Goal: Use online tool/utility: Utilize a website feature to perform a specific function

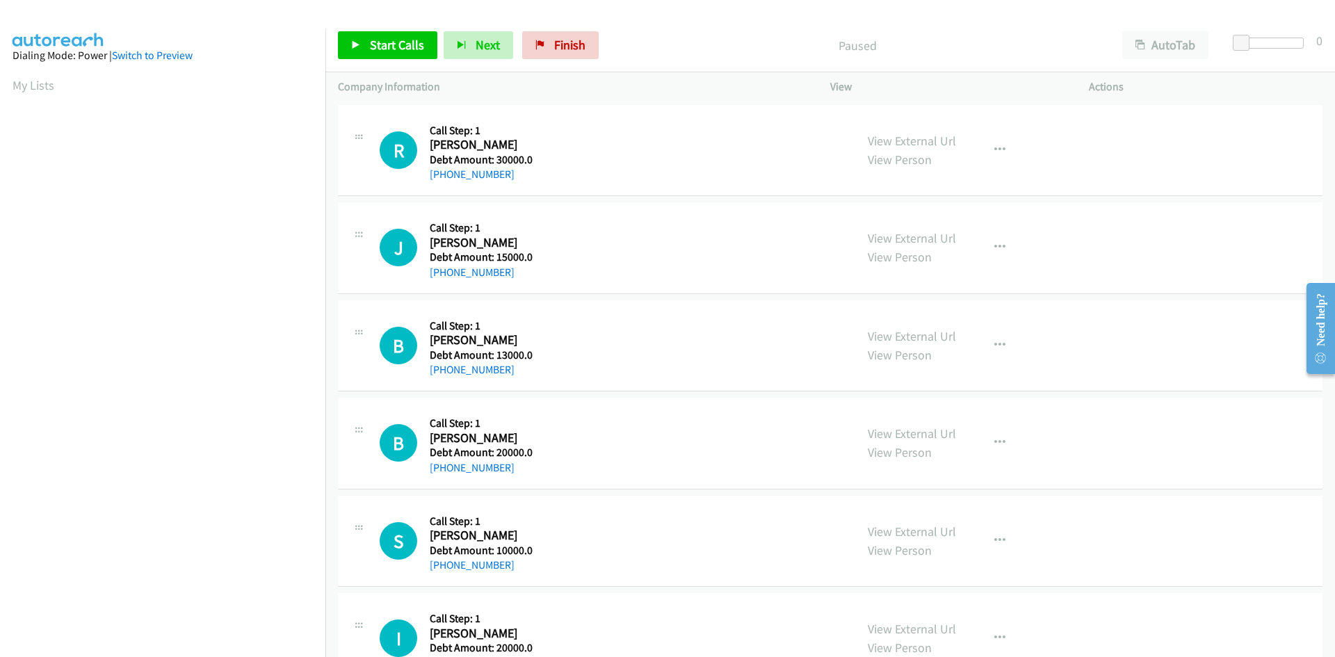
drag, startPoint x: 140, startPoint y: 49, endPoint x: 112, endPoint y: 67, distance: 33.2
click at [140, 49] on link "Switch to Preview" at bounding box center [152, 55] width 81 height 13
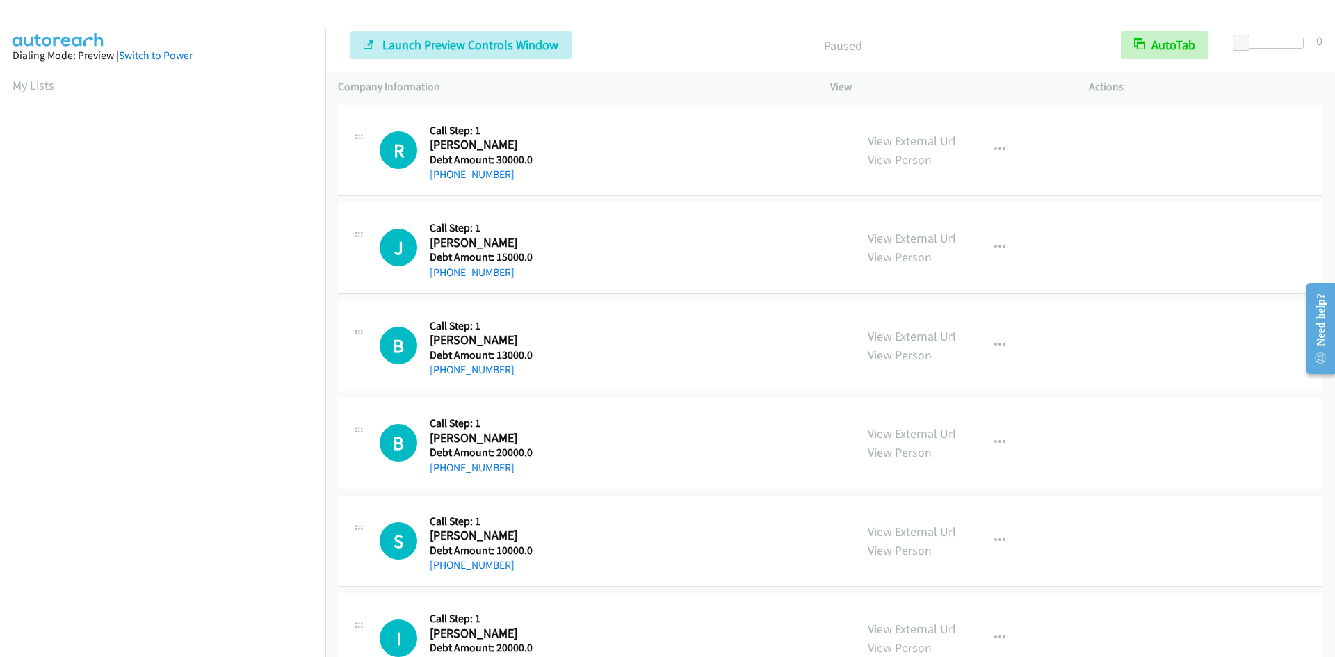
click at [143, 55] on link "Switch to Power" at bounding box center [156, 55] width 74 height 13
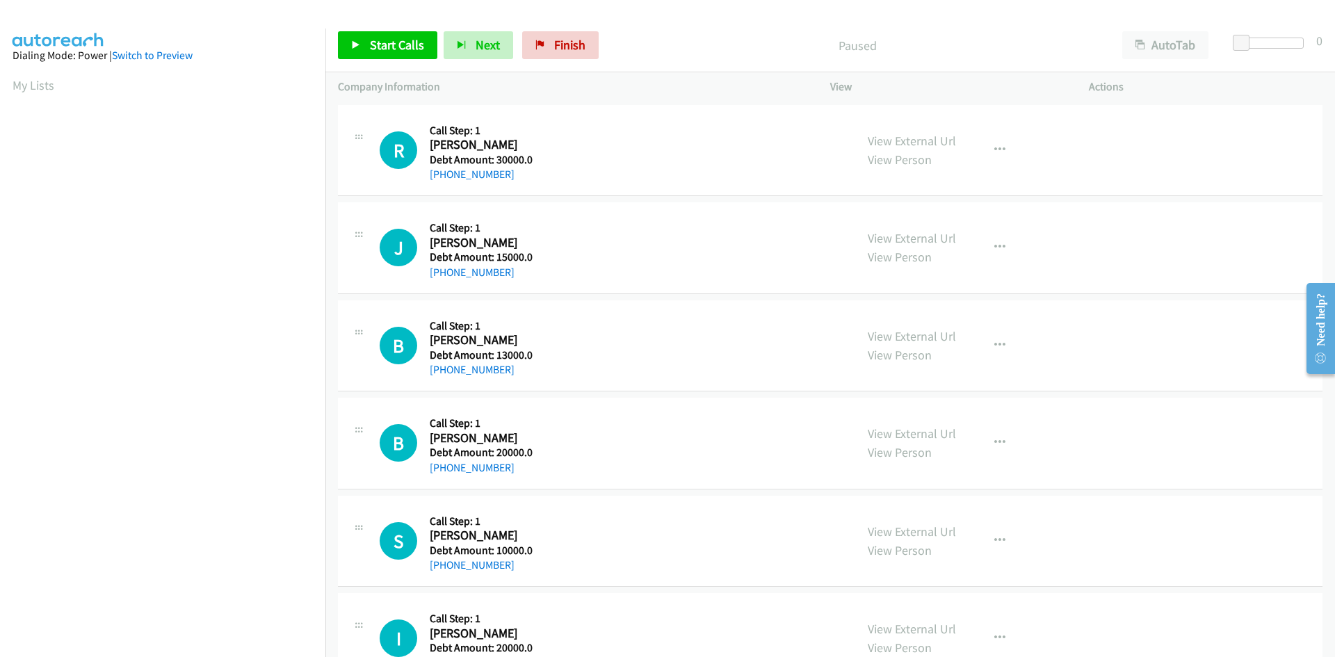
click at [225, 24] on div at bounding box center [661, 27] width 1323 height 54
click at [145, 58] on link "Switch to Preview" at bounding box center [152, 55] width 81 height 13
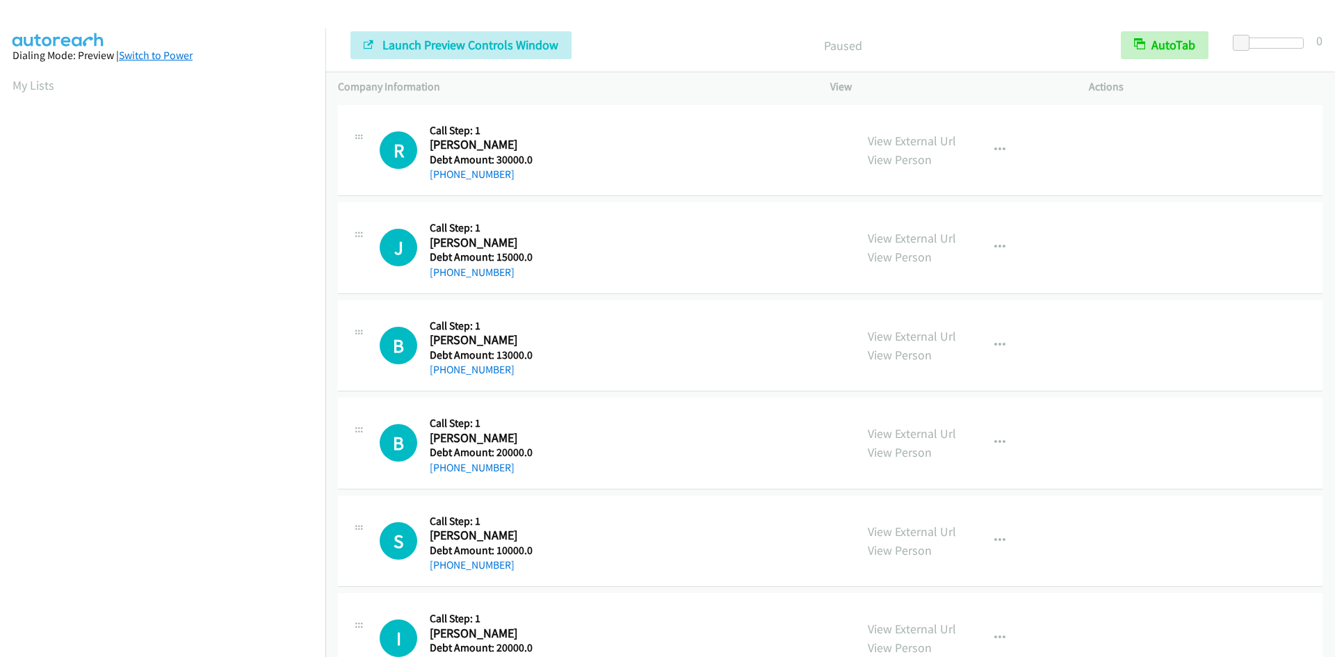
click at [143, 55] on link "Switch to Power" at bounding box center [156, 55] width 74 height 13
